Goal: Task Accomplishment & Management: Use online tool/utility

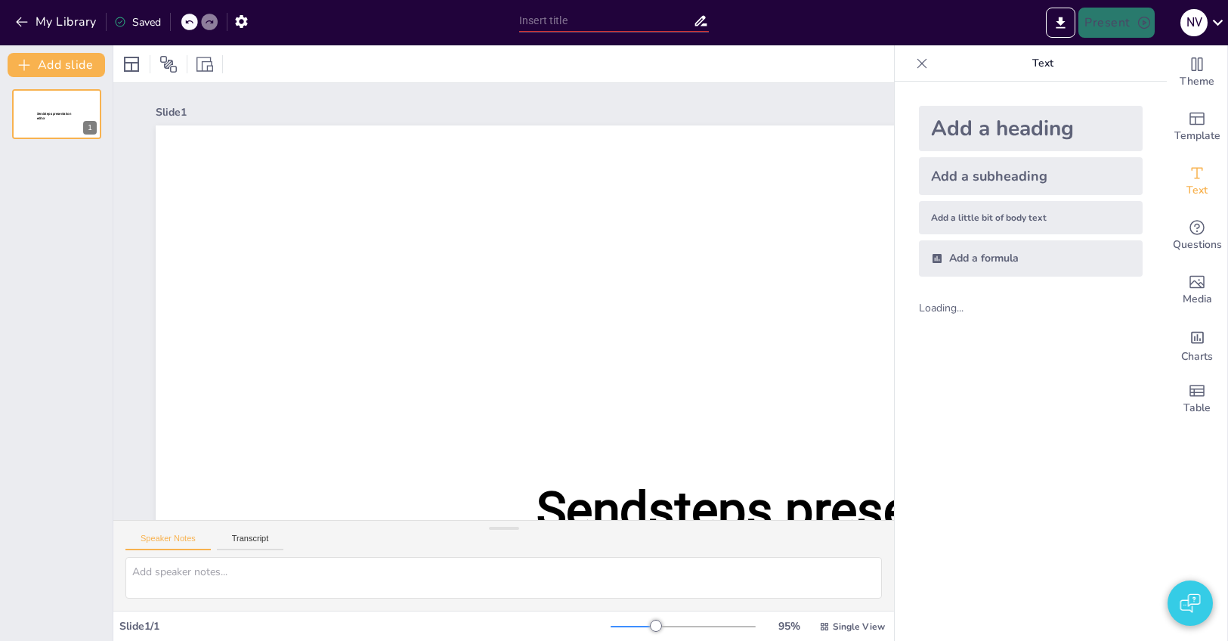
type input "New Sendsteps"
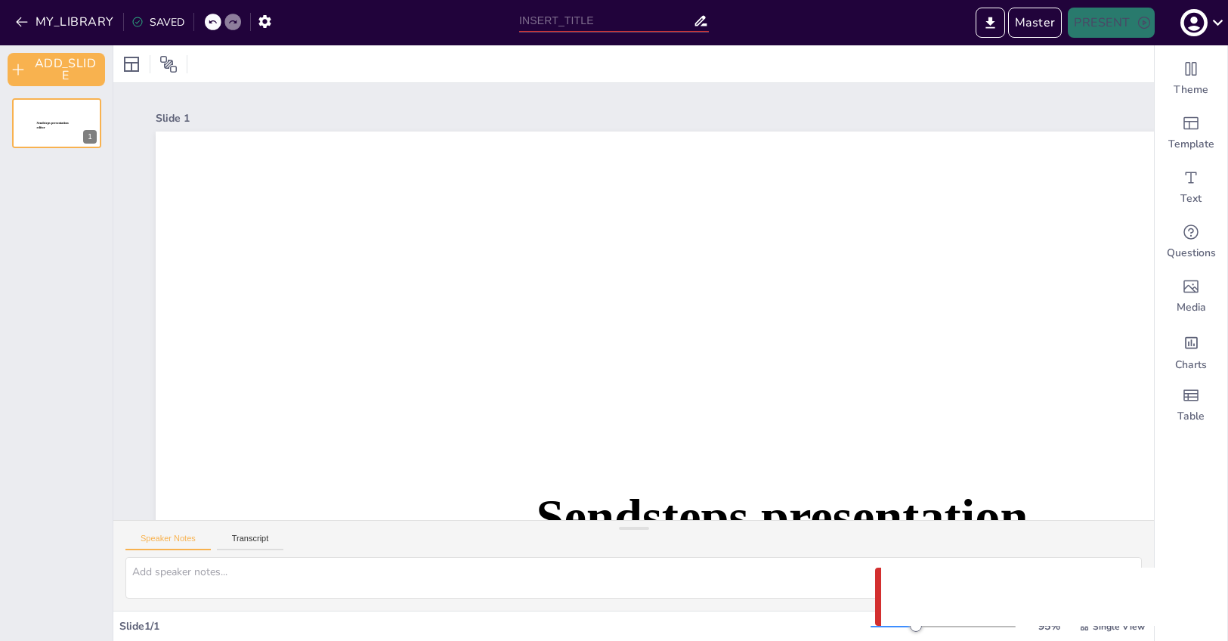
type input "Untitled presentation"
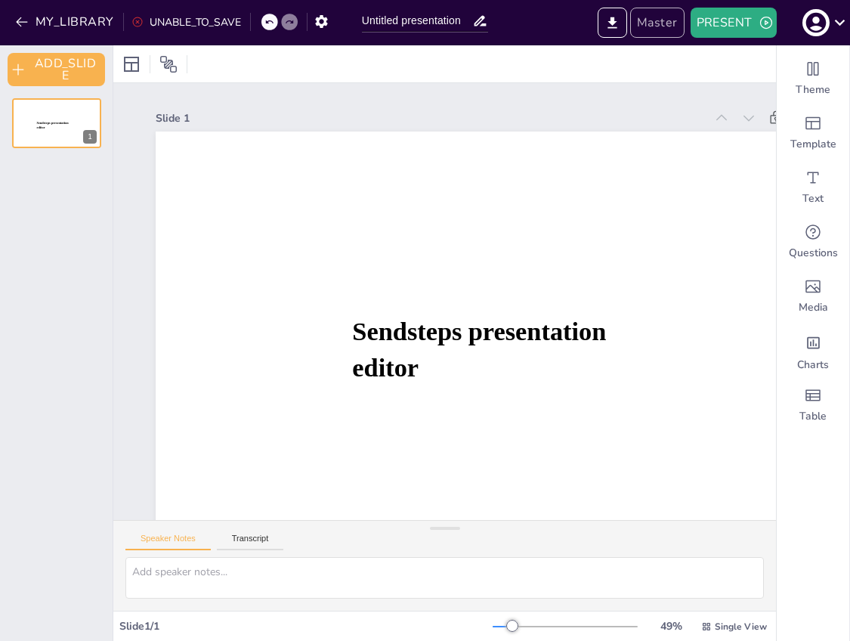
click at [680, 20] on button "Master" at bounding box center [657, 23] width 54 height 30
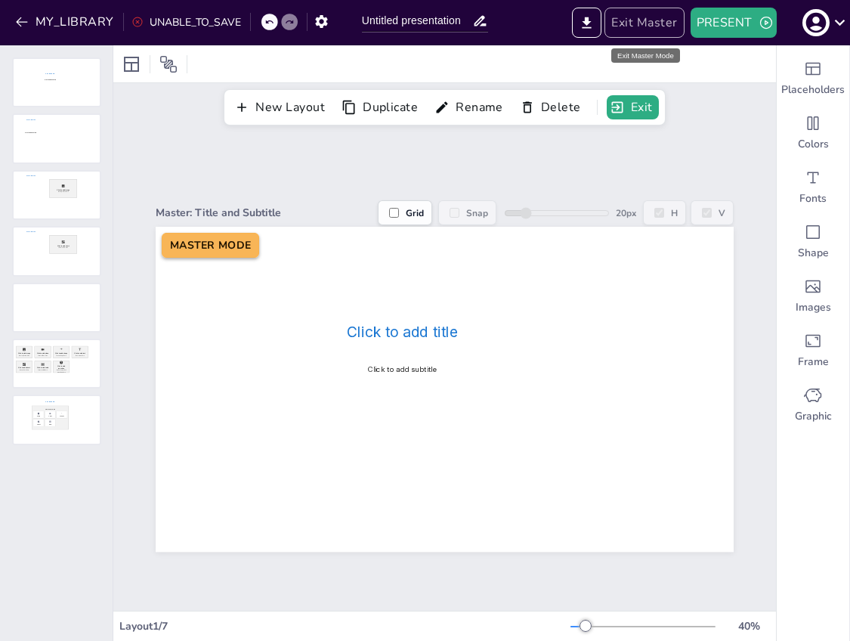
click at [683, 14] on button "Exit Master" at bounding box center [643, 23] width 79 height 30
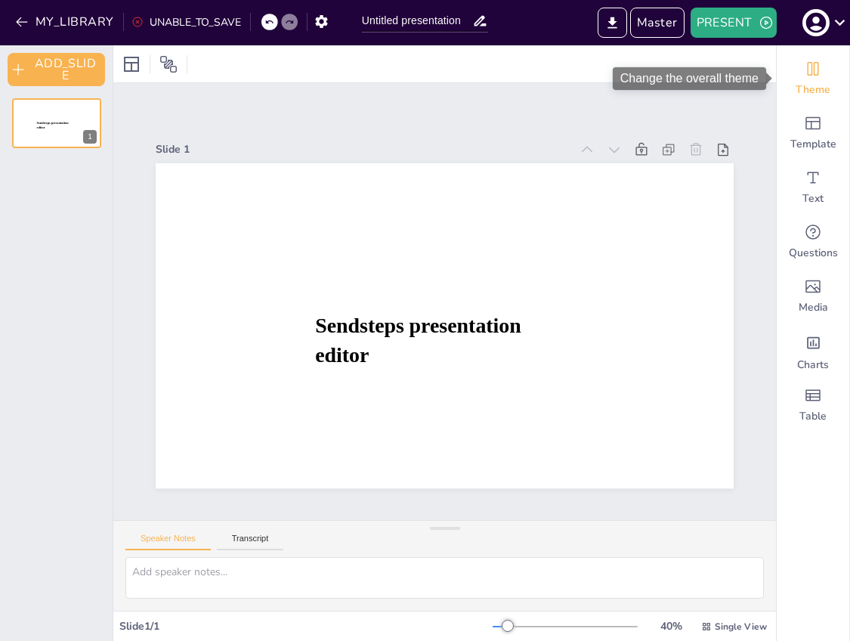
click at [826, 70] on div "Theme" at bounding box center [813, 78] width 73 height 54
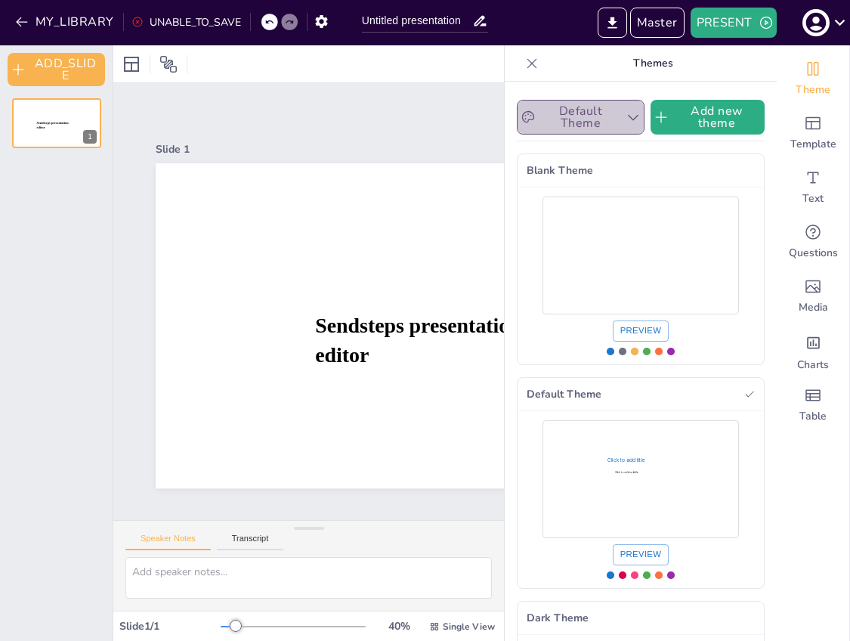
click at [597, 117] on button "Default Theme" at bounding box center [581, 117] width 128 height 35
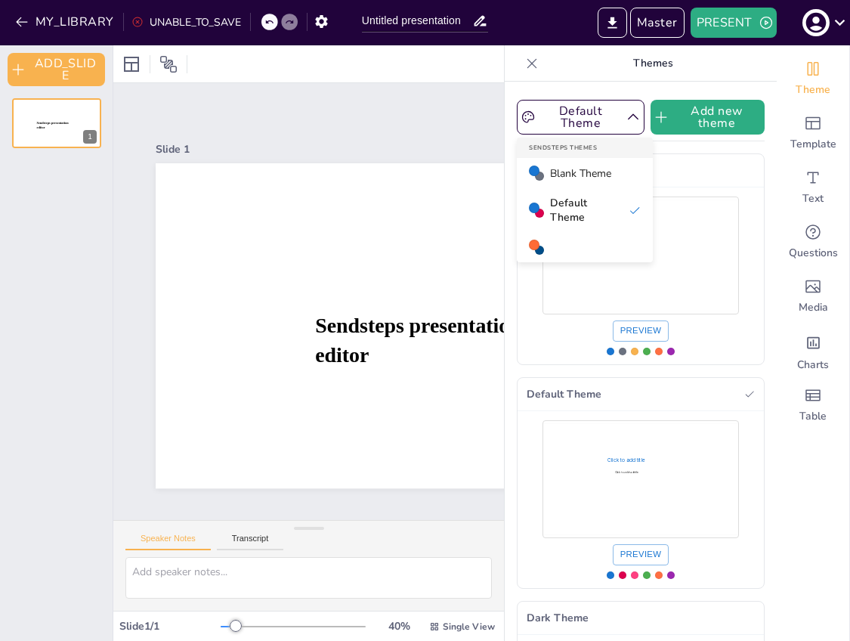
click at [570, 232] on div "Dark Theme" at bounding box center [585, 247] width 136 height 30
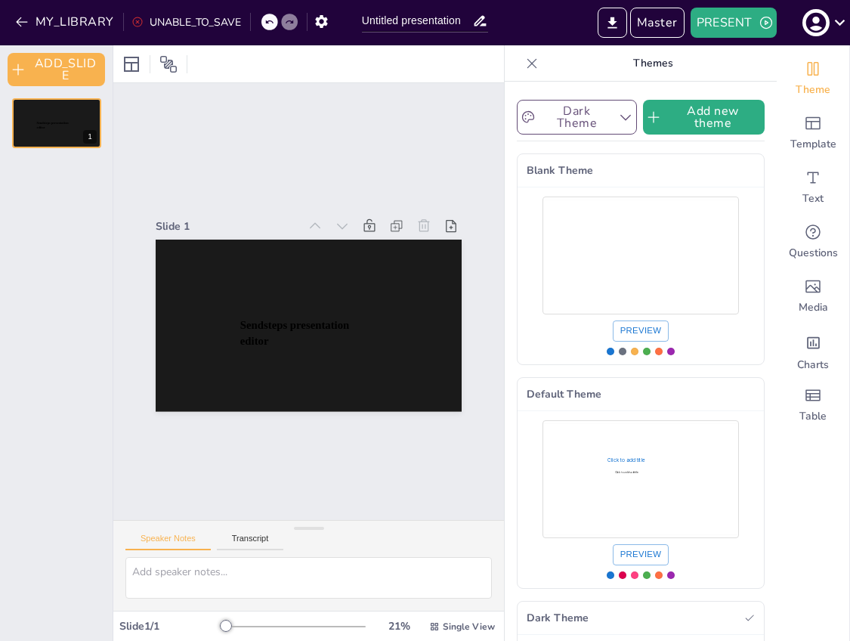
click at [600, 117] on button "Dark Theme" at bounding box center [577, 117] width 120 height 35
click at [581, 166] on span "Blank Theme" at bounding box center [580, 173] width 61 height 14
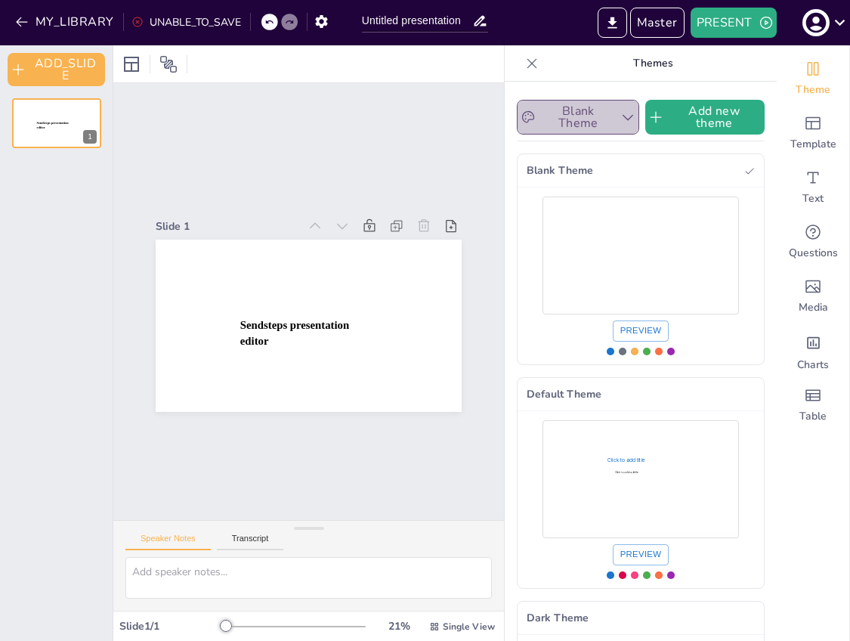
click at [578, 119] on button "Blank Theme" at bounding box center [578, 117] width 122 height 35
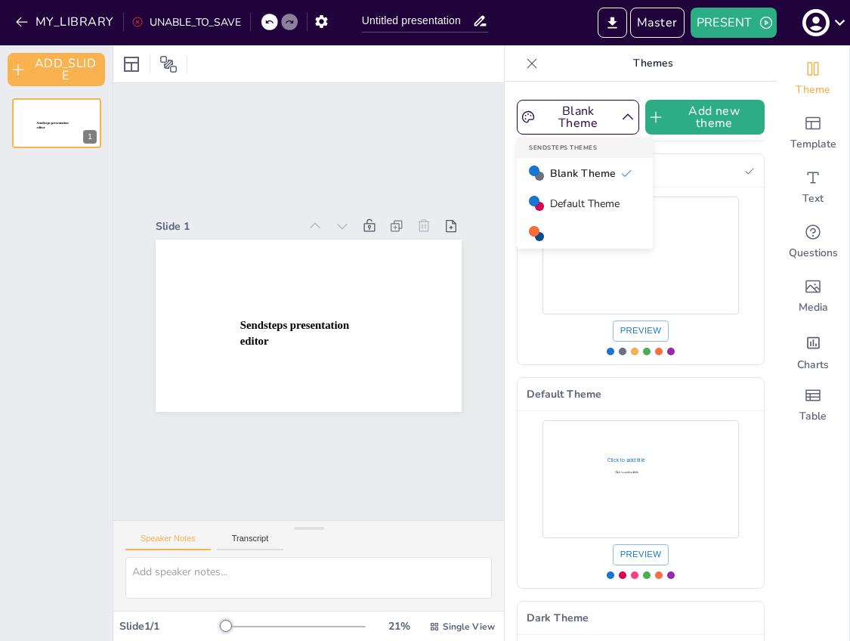
click at [595, 205] on span "Default Theme" at bounding box center [585, 203] width 70 height 14
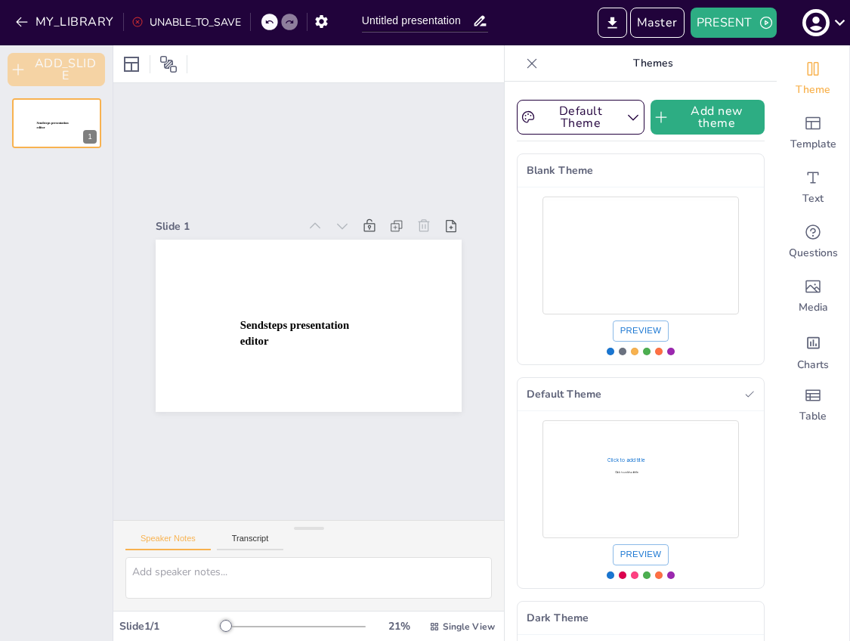
click at [84, 71] on button "ADD_SLIDE" at bounding box center [56, 69] width 97 height 33
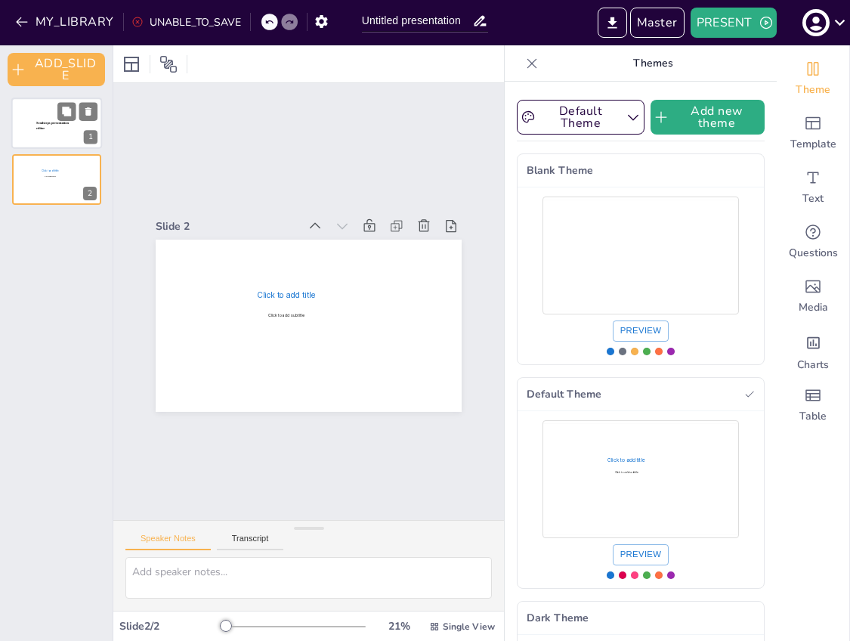
click at [39, 126] on span "Sendsteps presentation editor" at bounding box center [52, 125] width 32 height 8
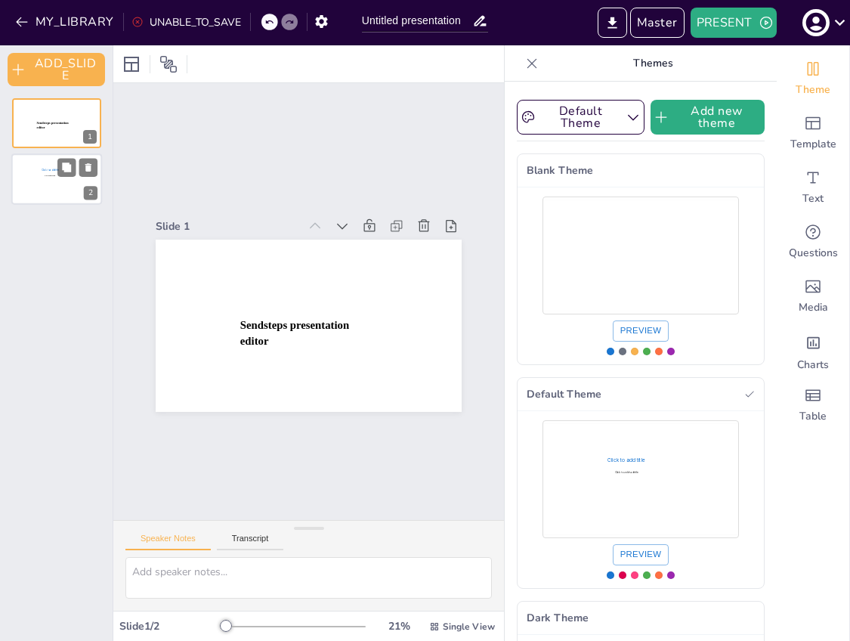
click at [48, 169] on span "Click to add title" at bounding box center [50, 170] width 17 height 3
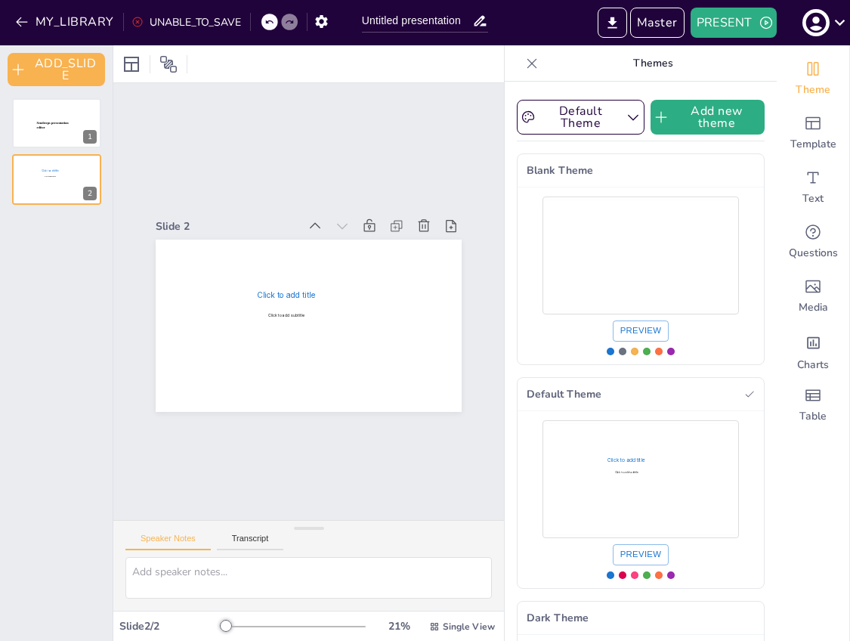
click at [399, 126] on div "Slide 1 Sendsteps presentation editor Slide 2 Click to add title Click to add s…" at bounding box center [308, 304] width 391 height 431
click at [670, 19] on button "Master" at bounding box center [657, 23] width 54 height 30
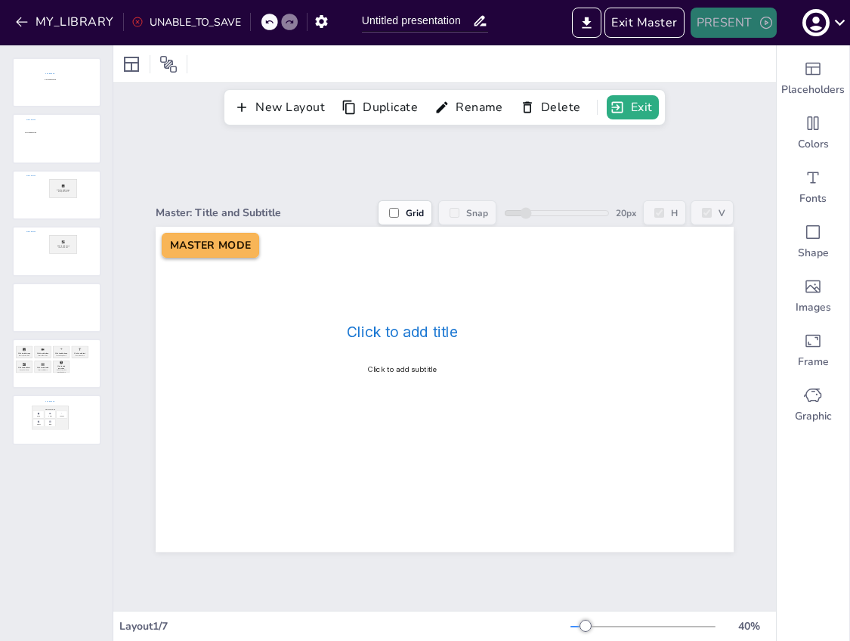
click at [732, 20] on button "PRESENT" at bounding box center [733, 23] width 86 height 30
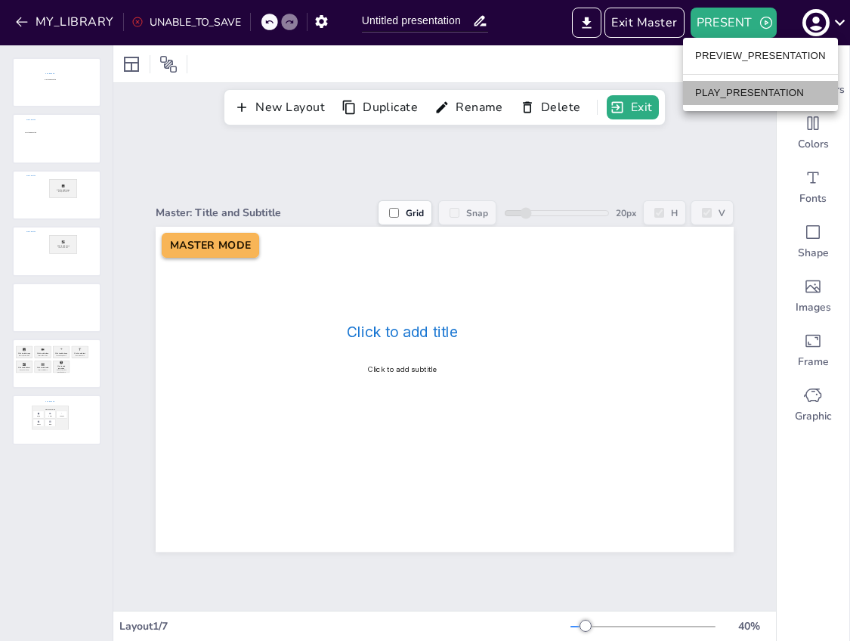
click at [740, 92] on li "PLAY_PRESENTATION" at bounding box center [760, 93] width 155 height 24
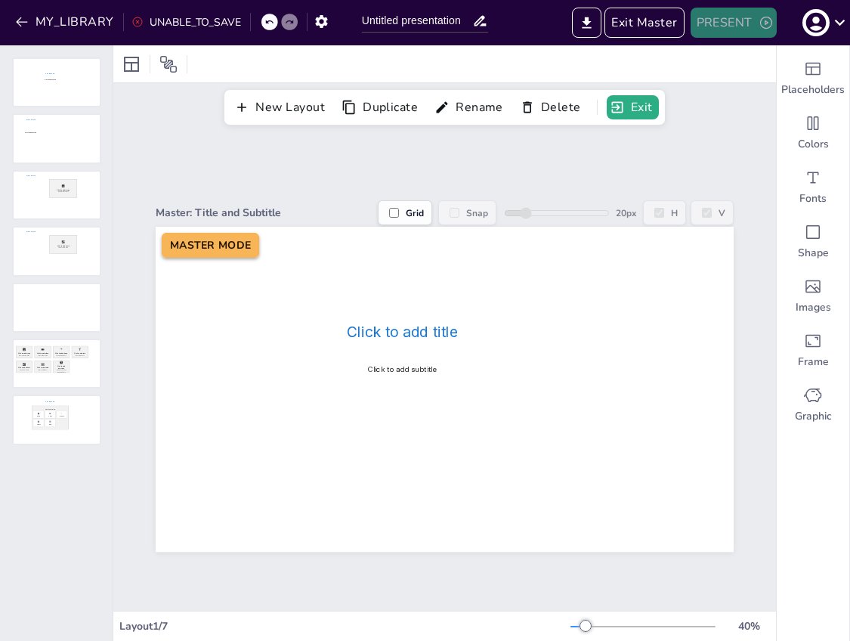
click at [700, 18] on button "PRESENT" at bounding box center [733, 23] width 86 height 30
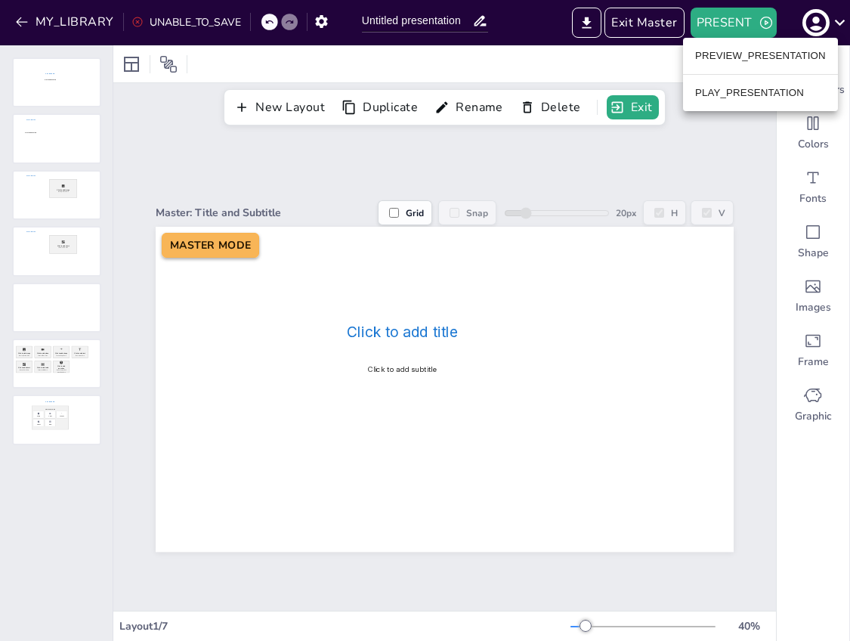
click at [727, 60] on li "PREVIEW_PRESENTATION" at bounding box center [760, 56] width 155 height 24
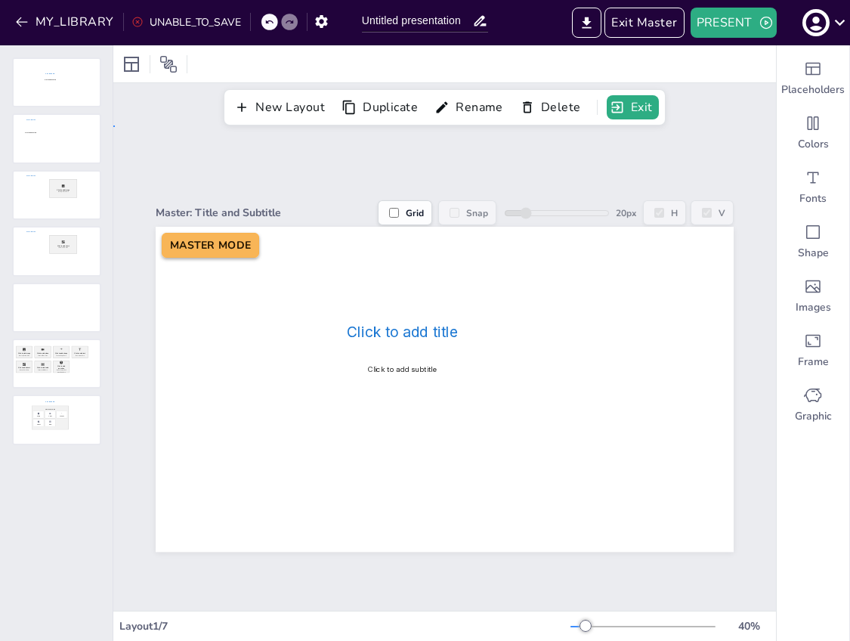
click at [303, 150] on div "Master: Title and Subtitle Grid Snap 20 px H V Click to add title Click to add …" at bounding box center [444, 367] width 663 height 485
click at [793, 125] on div "Colors" at bounding box center [813, 133] width 73 height 54
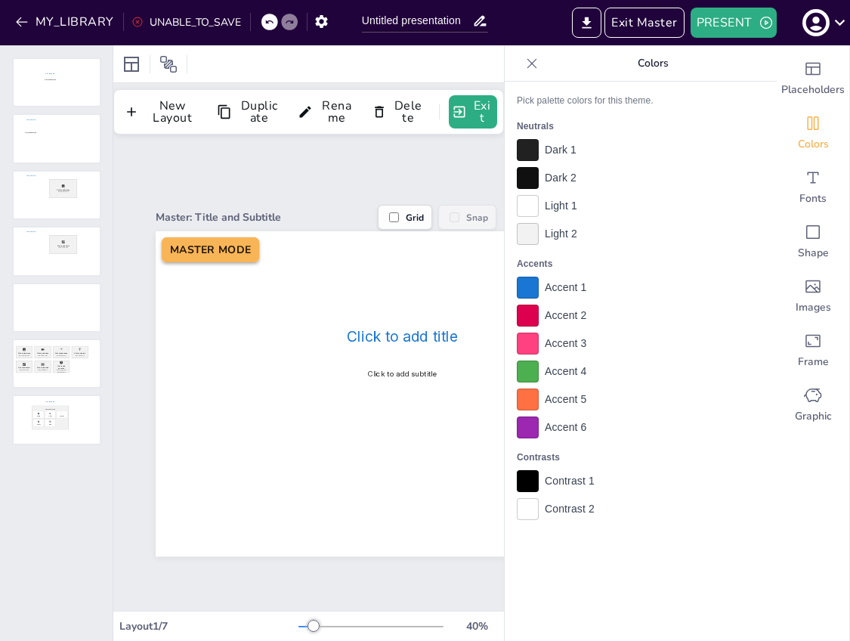
drag, startPoint x: 533, startPoint y: 64, endPoint x: 574, endPoint y: 70, distance: 41.2
click at [533, 64] on icon at bounding box center [532, 63] width 10 height 10
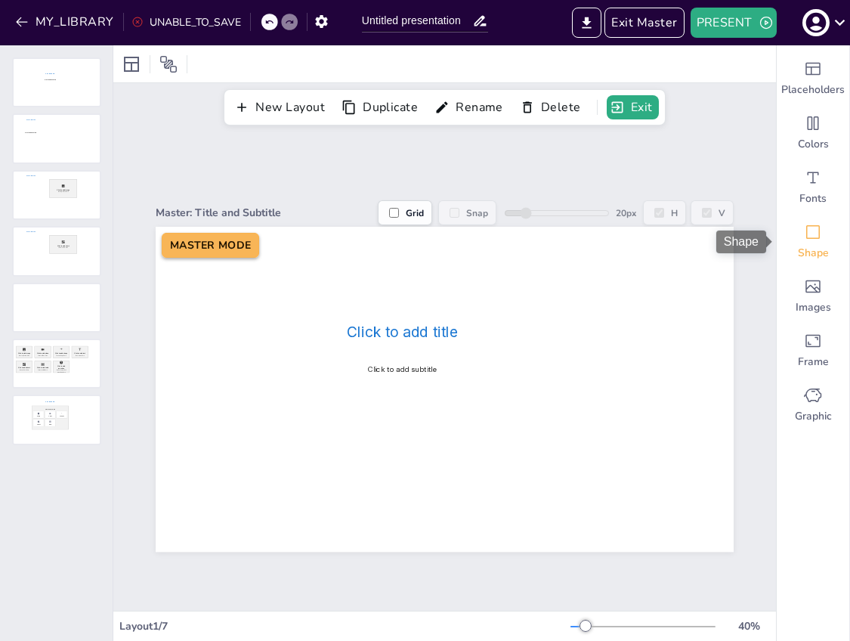
click at [826, 219] on div "Shape" at bounding box center [813, 242] width 73 height 54
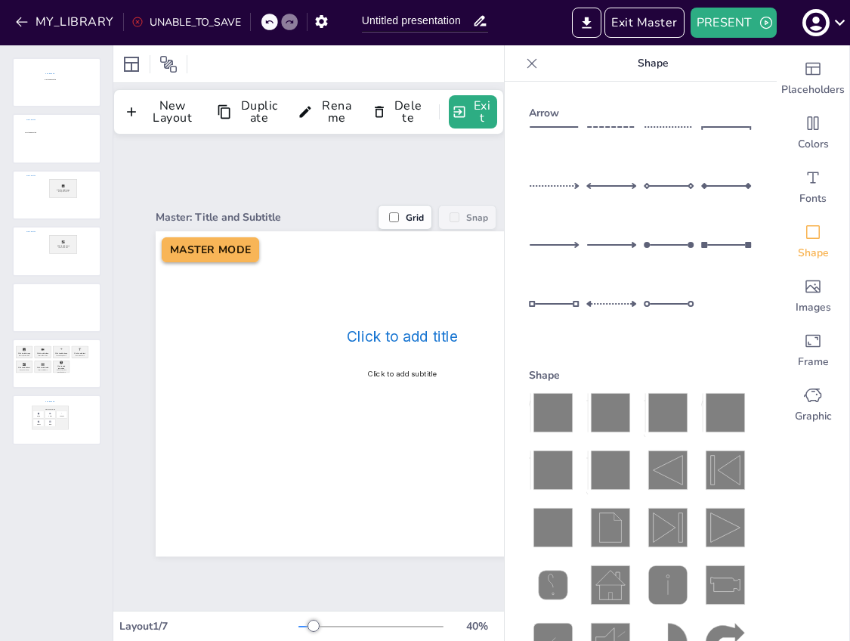
click at [614, 389] on icon at bounding box center [610, 412] width 48 height 48
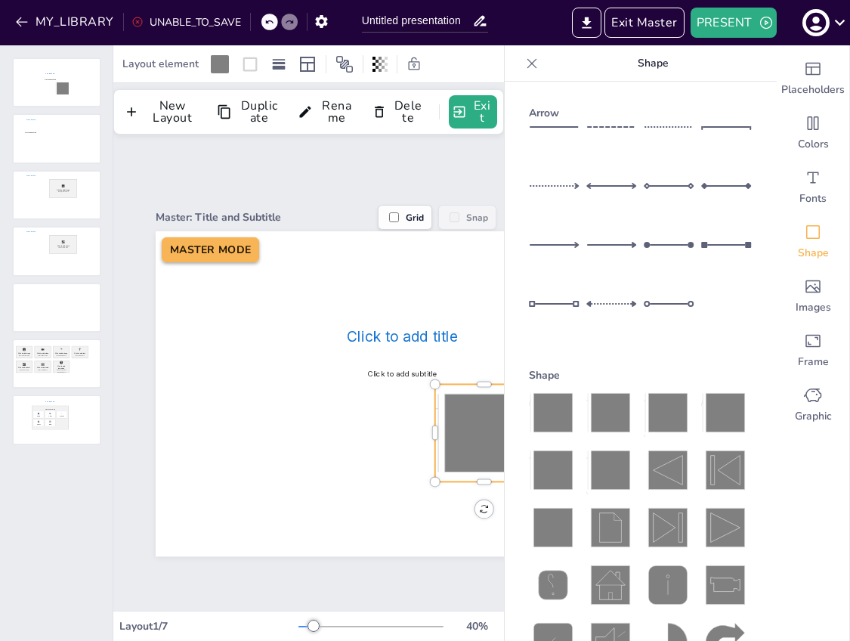
click at [529, 68] on icon at bounding box center [531, 63] width 15 height 15
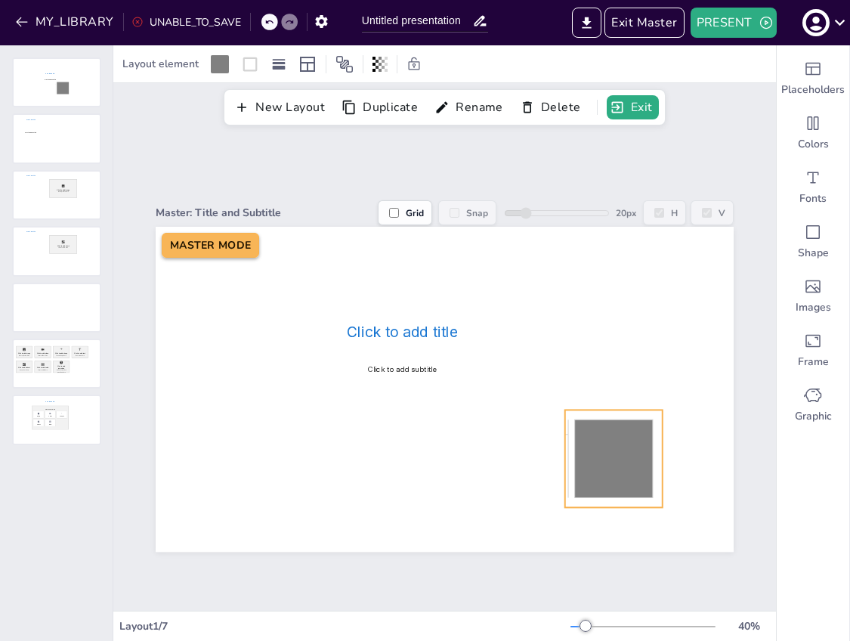
drag, startPoint x: 476, startPoint y: 416, endPoint x: 604, endPoint y: 444, distance: 130.7
click at [604, 444] on icon at bounding box center [614, 458] width 78 height 78
click at [640, 104] on button "Exit" at bounding box center [633, 107] width 52 height 24
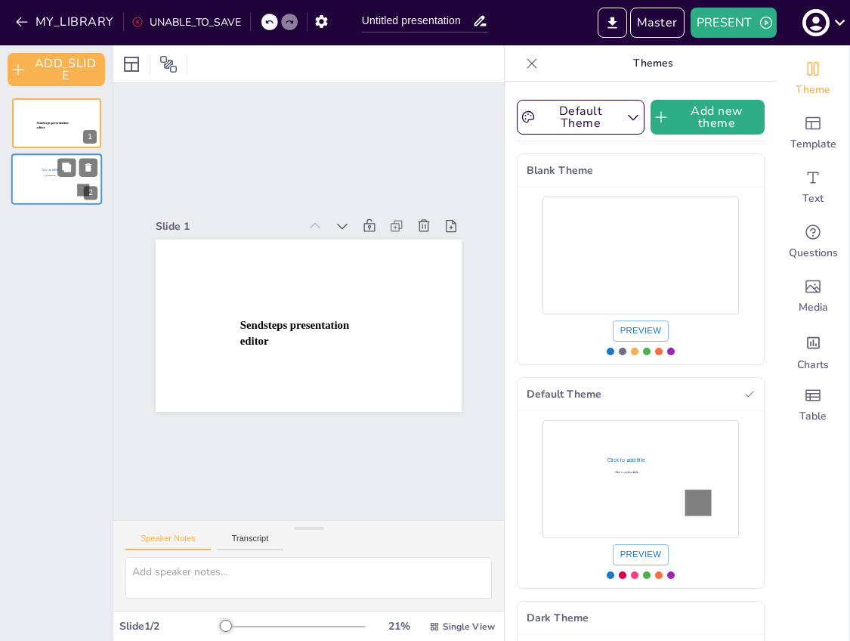
click at [36, 173] on div at bounding box center [56, 179] width 91 height 51
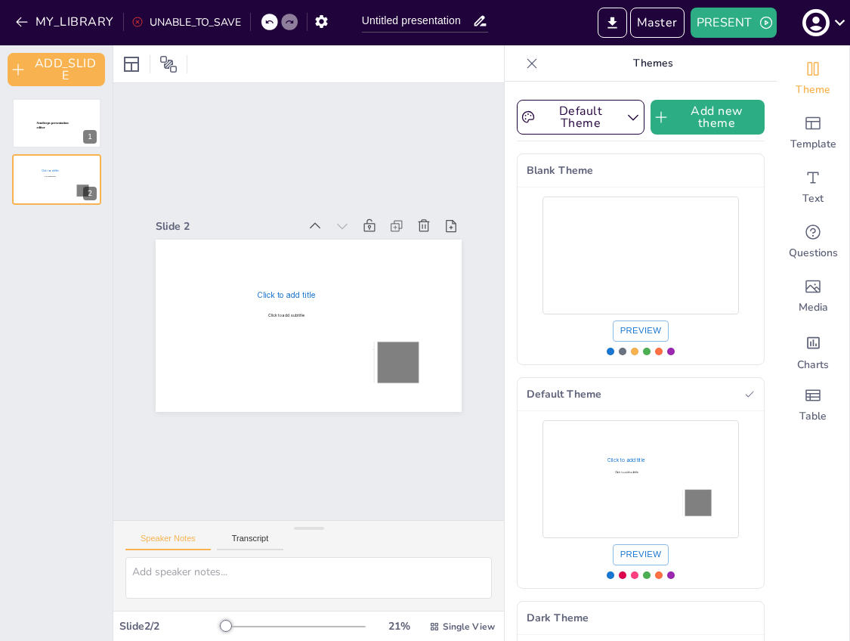
click at [537, 60] on icon at bounding box center [531, 63] width 15 height 15
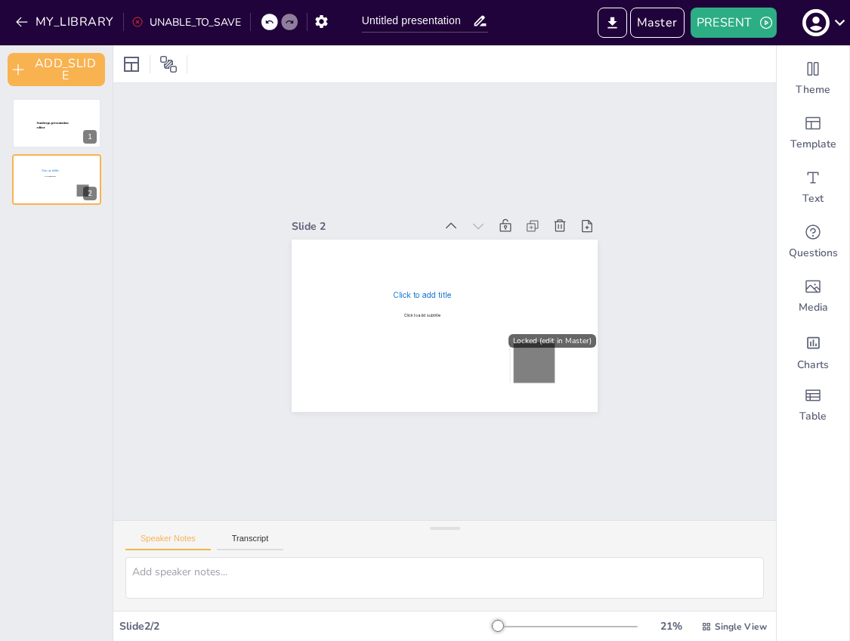
click at [526, 372] on icon at bounding box center [535, 362] width 42 height 42
